Goal: Transaction & Acquisition: Purchase product/service

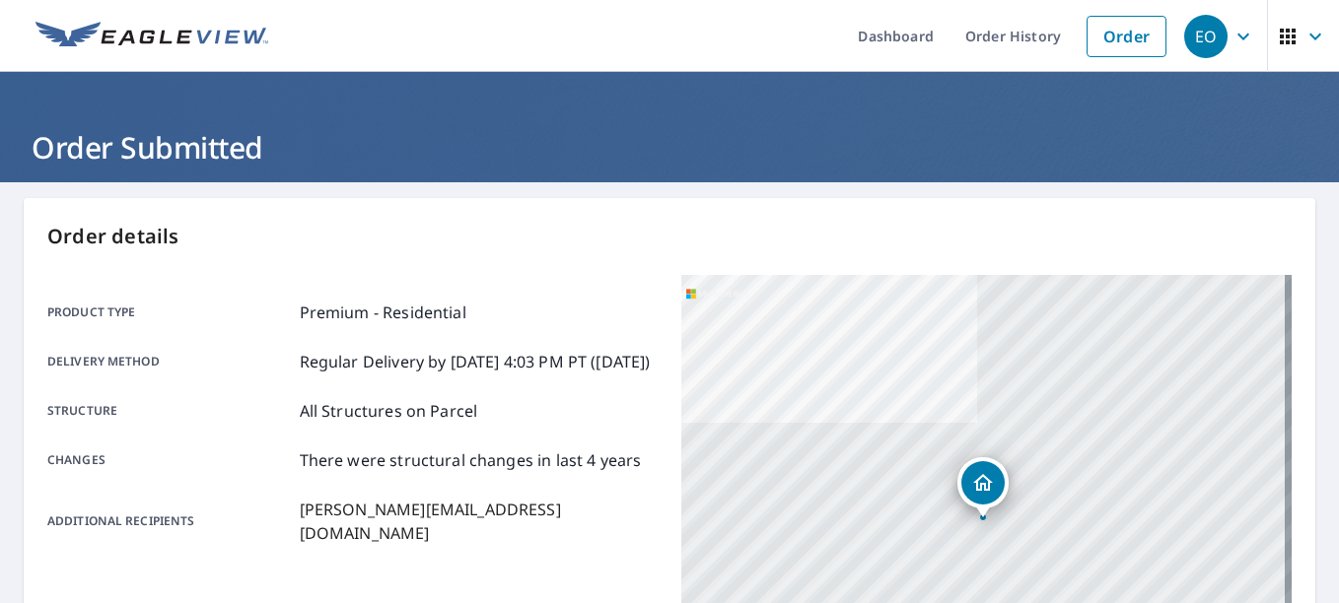
scroll to position [394, 0]
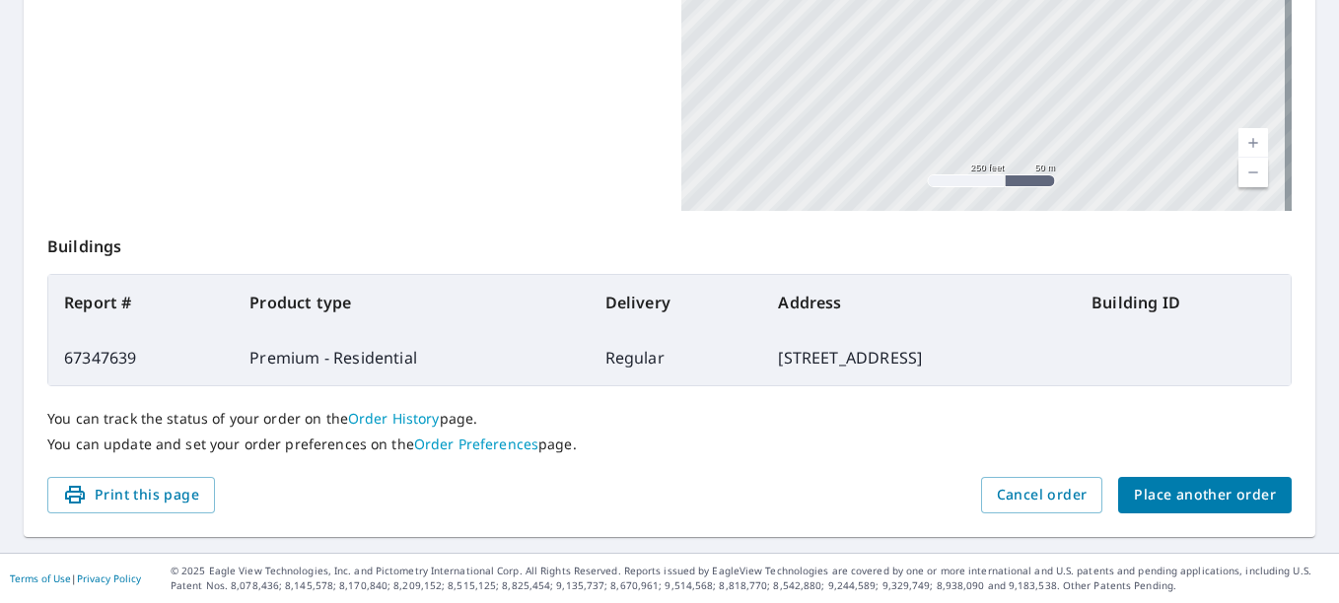
drag, startPoint x: 1247, startPoint y: 471, endPoint x: 1241, endPoint y: 493, distance: 22.5
click at [1245, 474] on div "You can track the status of your order on the Order History page. You can updat…" at bounding box center [669, 431] width 1244 height 91
click at [1241, 493] on span "Place another order" at bounding box center [1205, 495] width 142 height 25
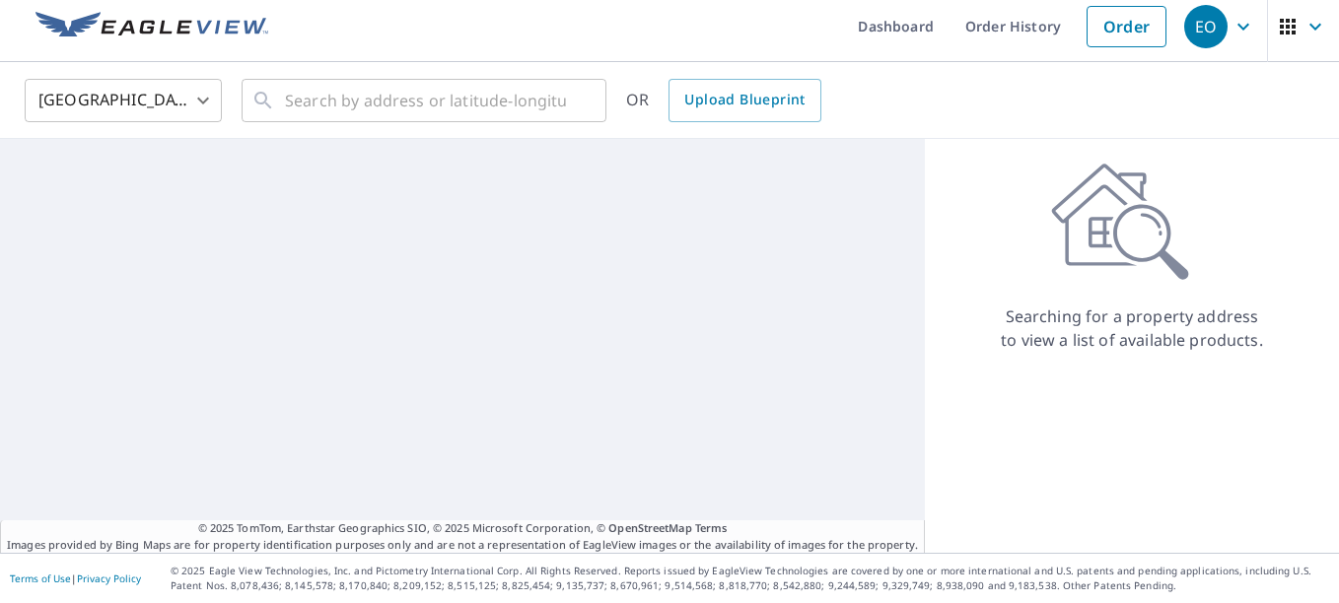
scroll to position [10, 0]
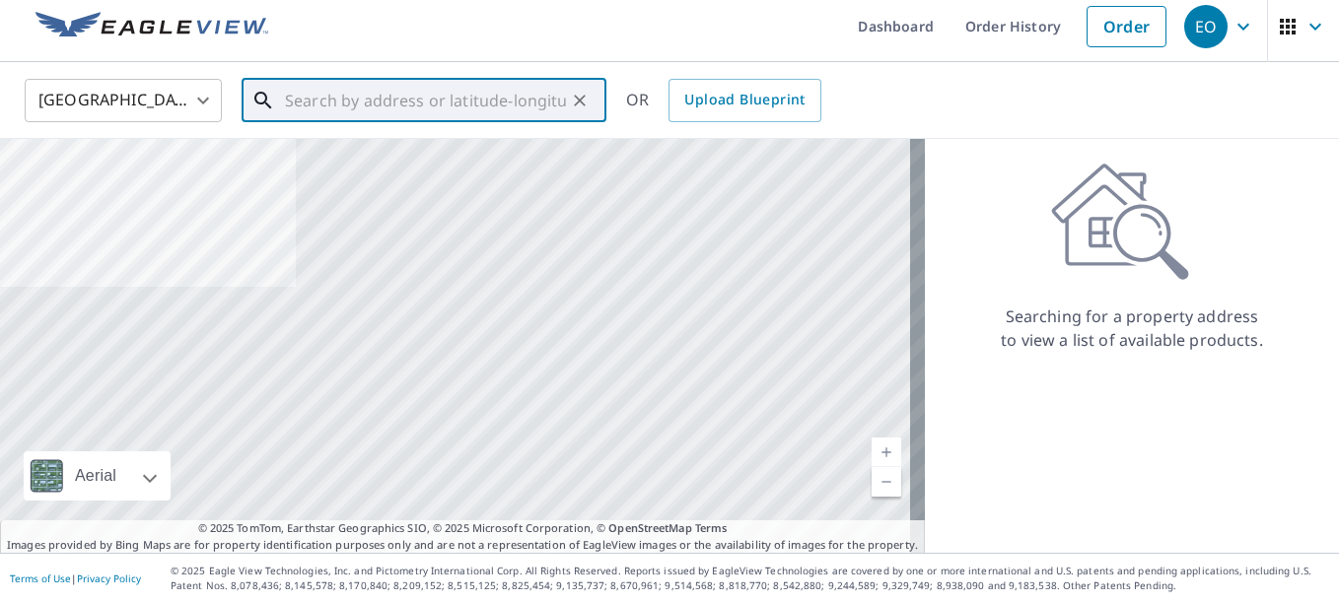
click at [505, 93] on input "text" at bounding box center [425, 100] width 281 height 55
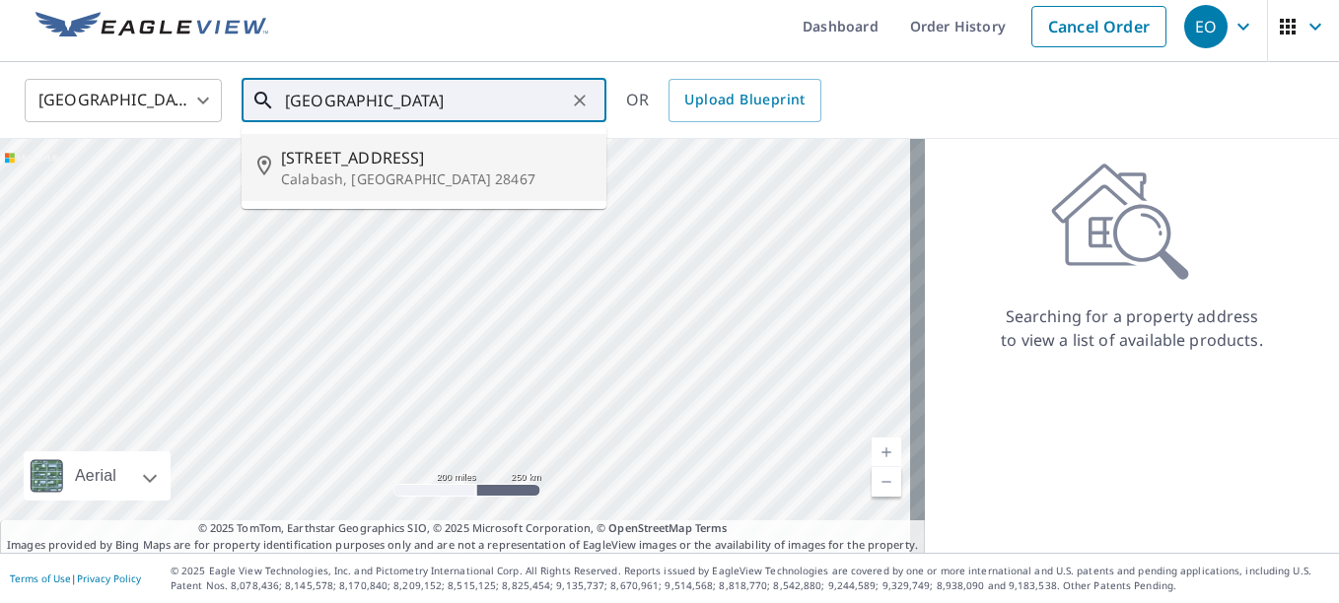
click at [454, 165] on span "[STREET_ADDRESS]" at bounding box center [436, 158] width 310 height 24
type input "[STREET_ADDRESS][PERSON_NAME]"
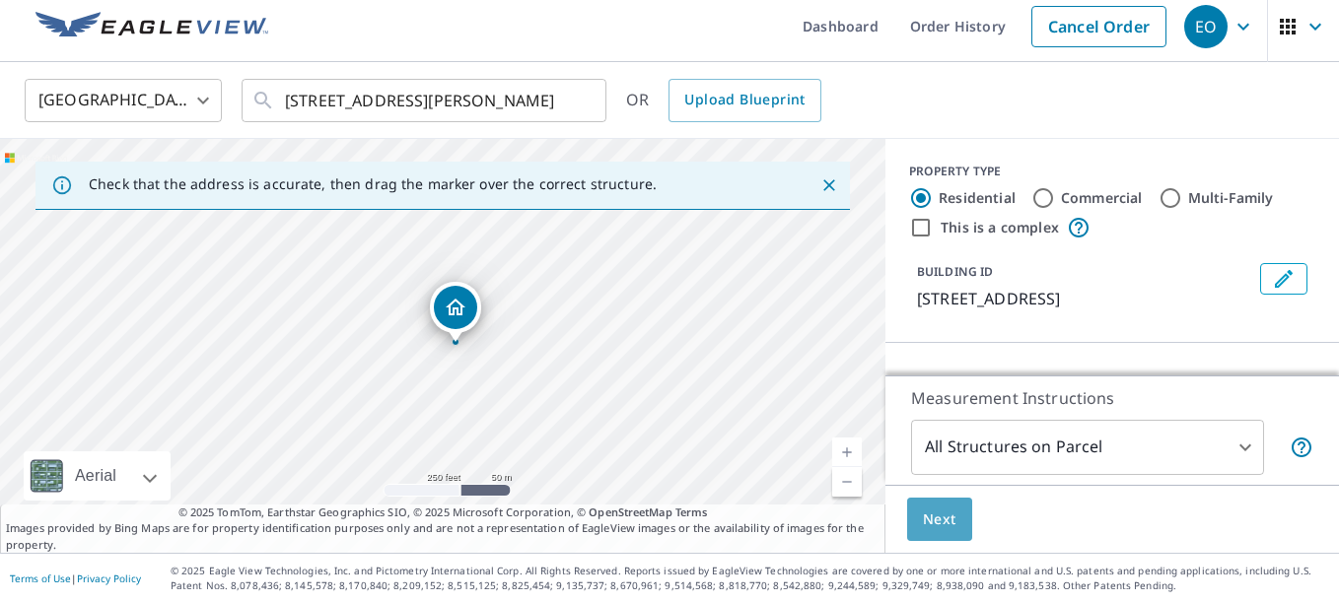
click at [942, 533] on button "Next" at bounding box center [939, 520] width 65 height 44
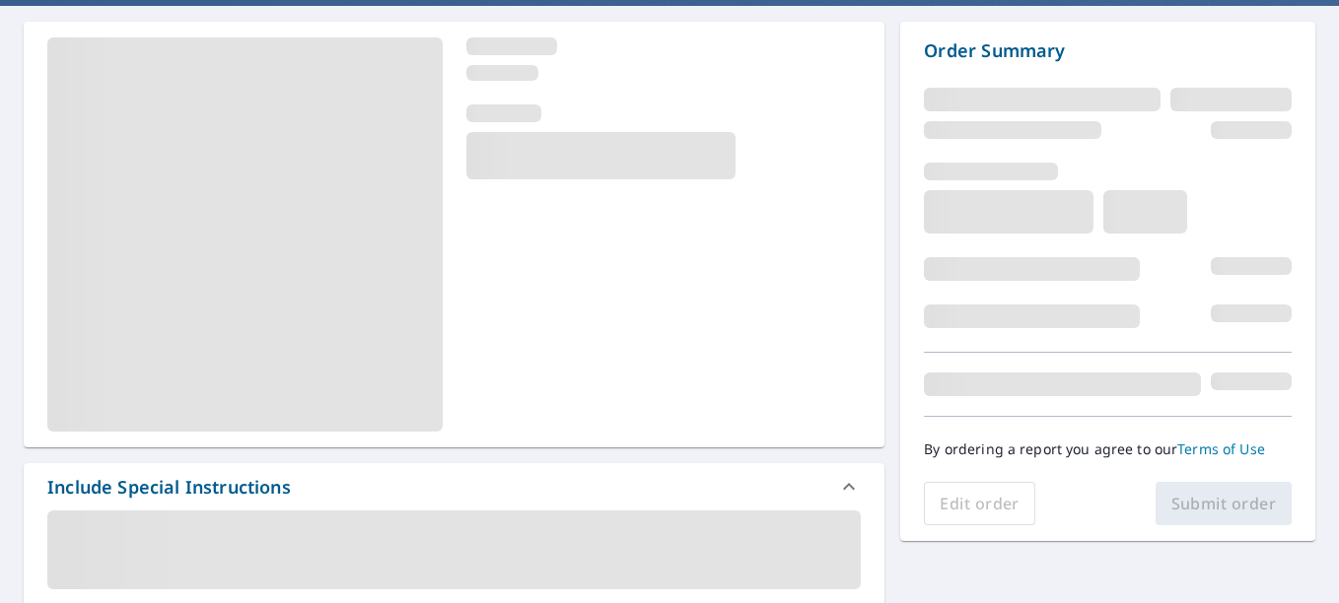
scroll to position [207, 0]
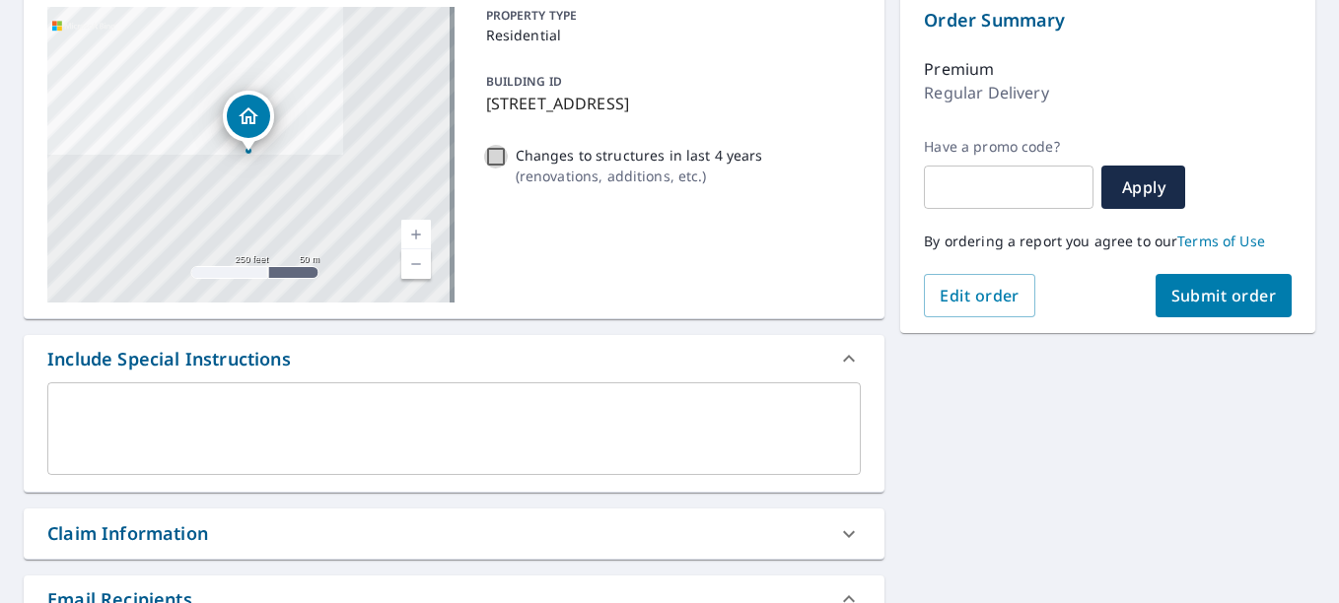
click at [494, 169] on input "Changes to structures in last 4 years ( renovations, additions, etc. )" at bounding box center [496, 157] width 24 height 24
checkbox input "true"
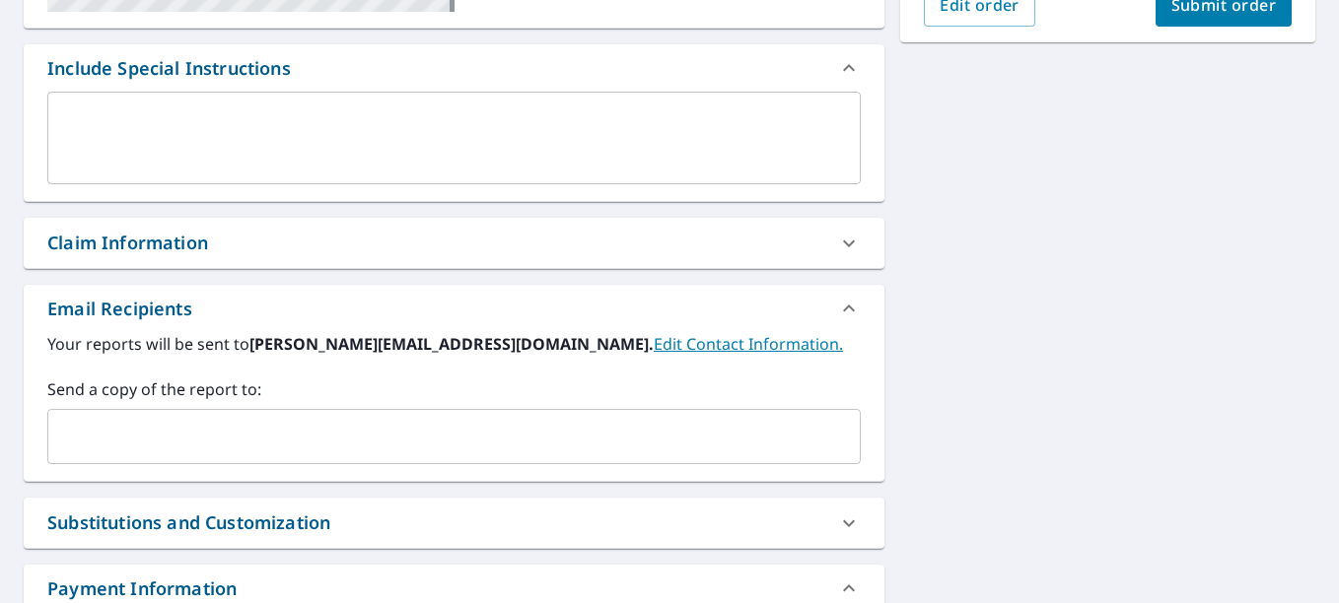
scroll to position [503, 0]
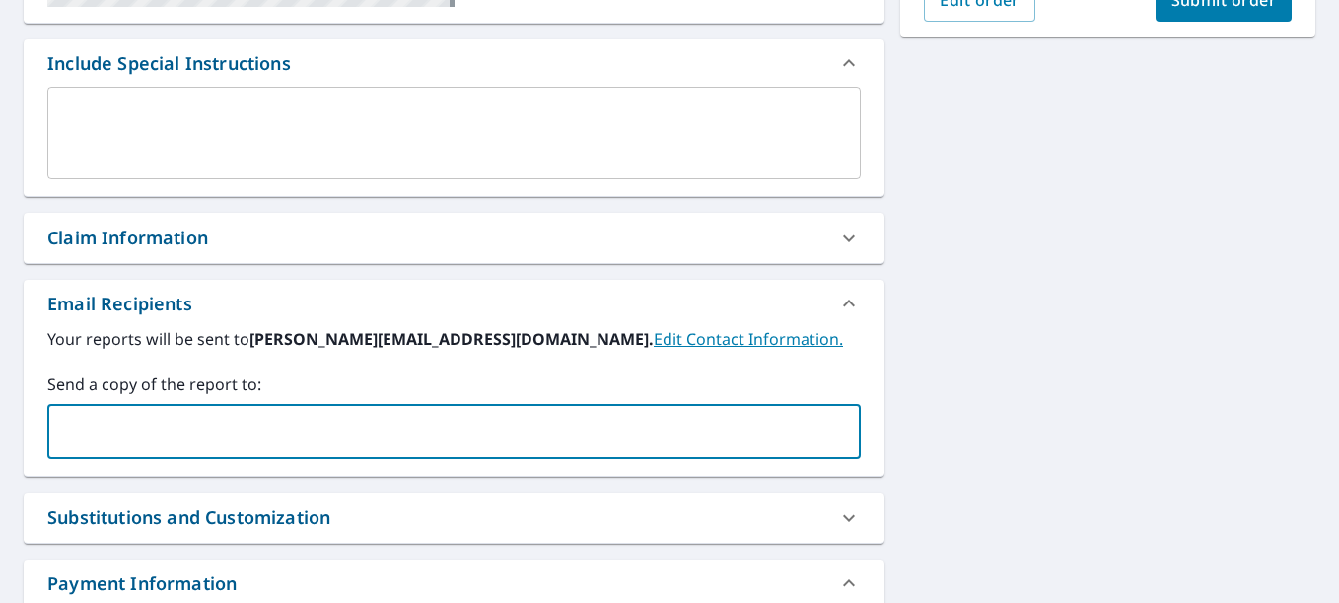
click at [140, 425] on input "text" at bounding box center [439, 431] width 766 height 37
type input "[PERSON_NAME][EMAIL_ADDRESS][DOMAIN_NAME]"
click at [1216, 2] on span "Submit order" at bounding box center [1223, 0] width 105 height 22
checkbox input "true"
